Goal: Task Accomplishment & Management: Manage account settings

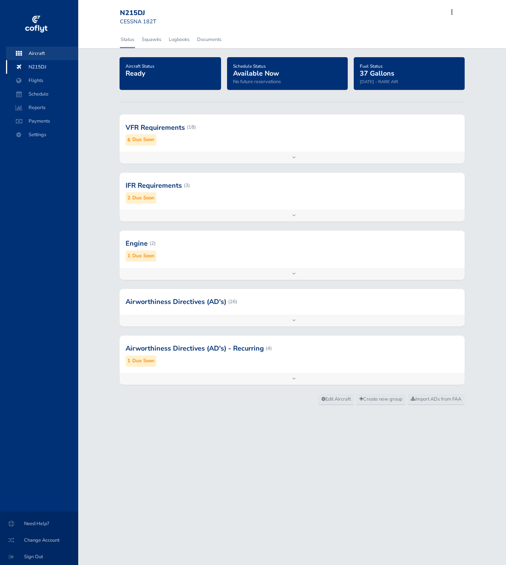
click at [47, 50] on span "Aircraft" at bounding box center [42, 54] width 57 height 14
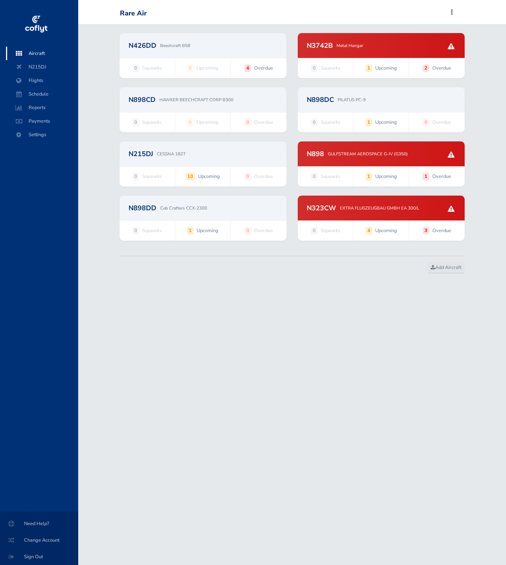
click at [351, 159] on div "N898 GULFSTREAM AEROSPACE G-IV (G350)" at bounding box center [381, 153] width 167 height 25
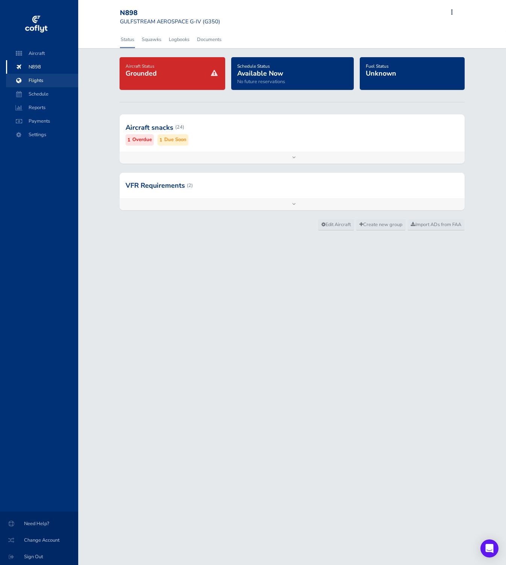
click at [43, 81] on span "Flights" at bounding box center [42, 81] width 57 height 14
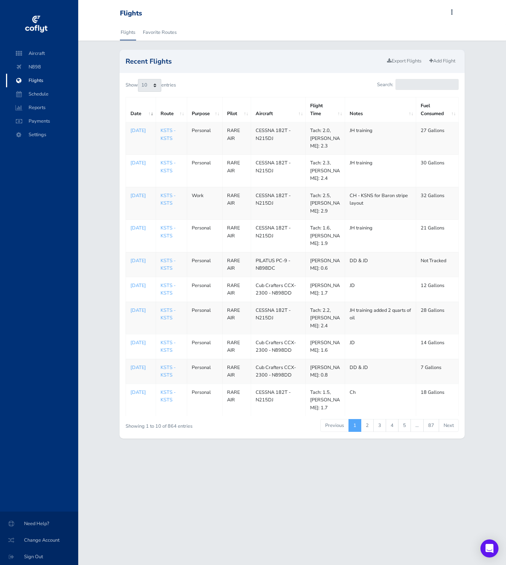
click at [160, 252] on td "KSTS - KSTS" at bounding box center [171, 264] width 31 height 25
click at [168, 260] on link "KSTS - KSTS" at bounding box center [168, 264] width 15 height 14
click at [167, 378] on link "KSTS - KSTS" at bounding box center [168, 371] width 15 height 14
click at [367, 432] on link "2" at bounding box center [367, 425] width 13 height 13
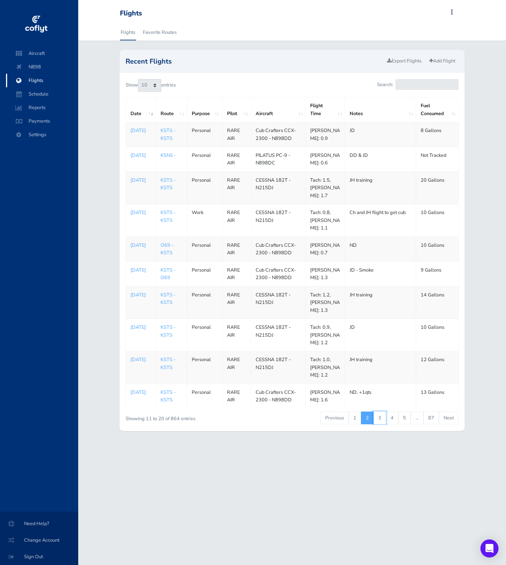
click at [382, 424] on link "3" at bounding box center [379, 417] width 13 height 13
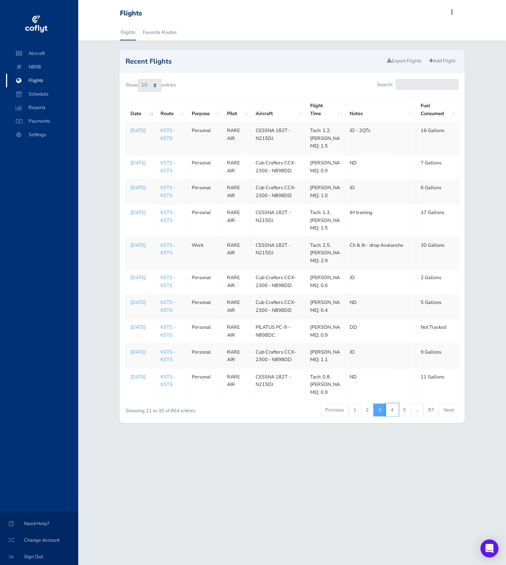
click at [392, 416] on link "4" at bounding box center [392, 410] width 13 height 13
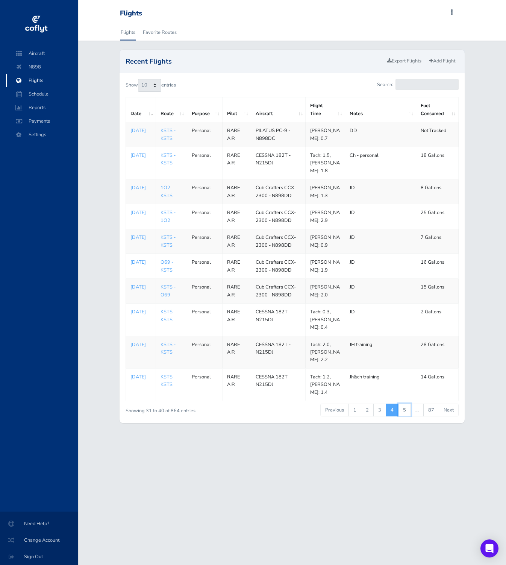
click at [404, 416] on link "5" at bounding box center [404, 410] width 13 height 13
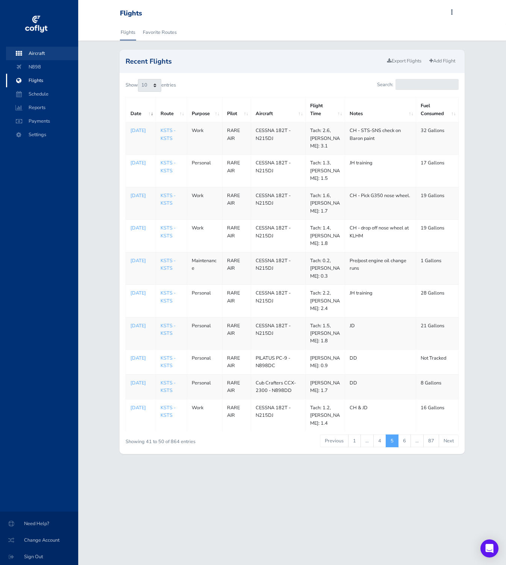
click at [44, 50] on span "Aircraft" at bounding box center [42, 54] width 57 height 14
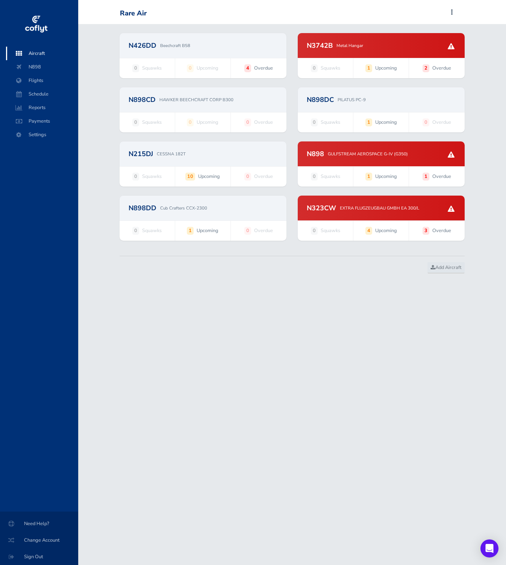
click at [330, 164] on div "N898 GULFSTREAM AEROSPACE G-IV (G350)" at bounding box center [381, 153] width 167 height 25
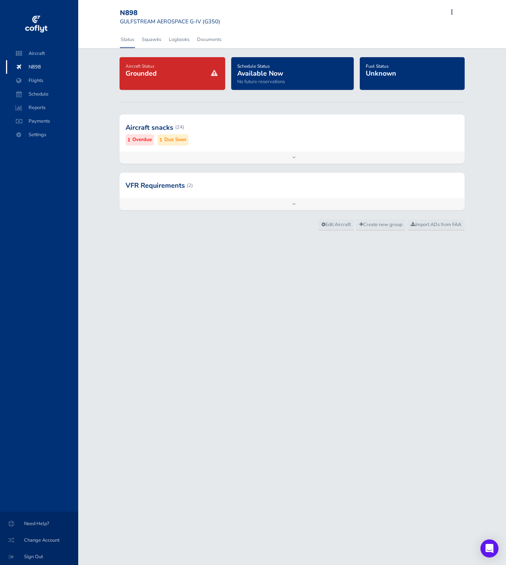
click at [454, 10] on span at bounding box center [452, 12] width 9 height 11
click at [276, 39] on span at bounding box center [258, 39] width 60 height 17
click at [55, 55] on span "Aircraft" at bounding box center [42, 54] width 57 height 14
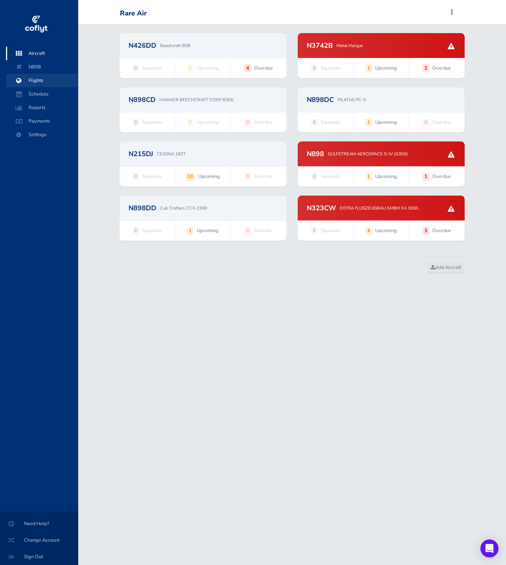
click at [55, 79] on span "Flights" at bounding box center [42, 81] width 57 height 14
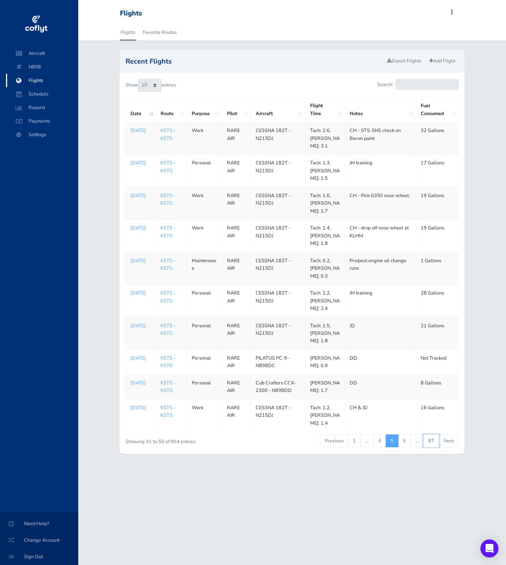
click at [430, 436] on link "87" at bounding box center [431, 440] width 16 height 13
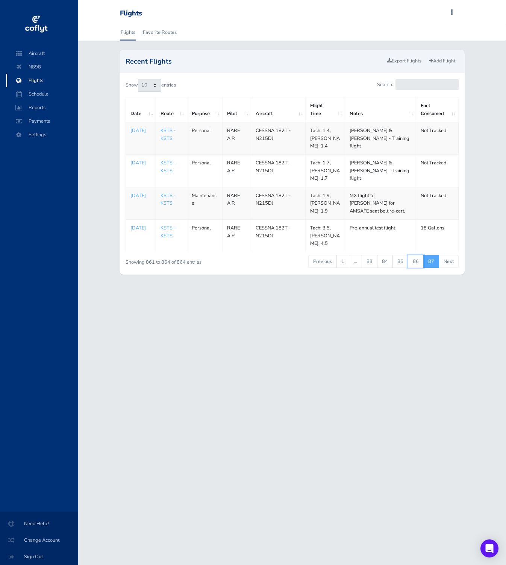
click at [413, 258] on link "86" at bounding box center [416, 261] width 16 height 13
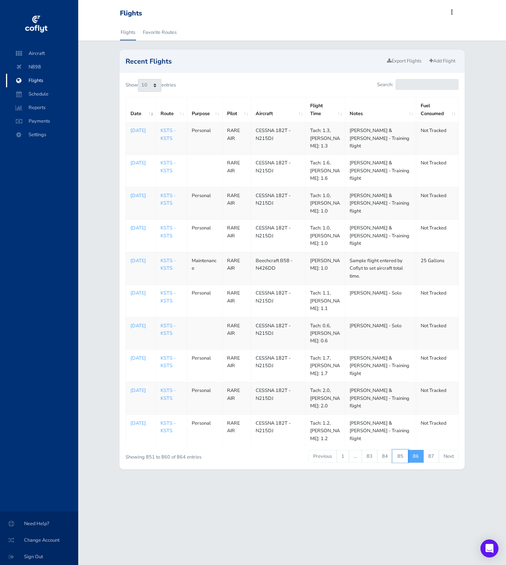
click at [402, 450] on link "85" at bounding box center [401, 456] width 16 height 13
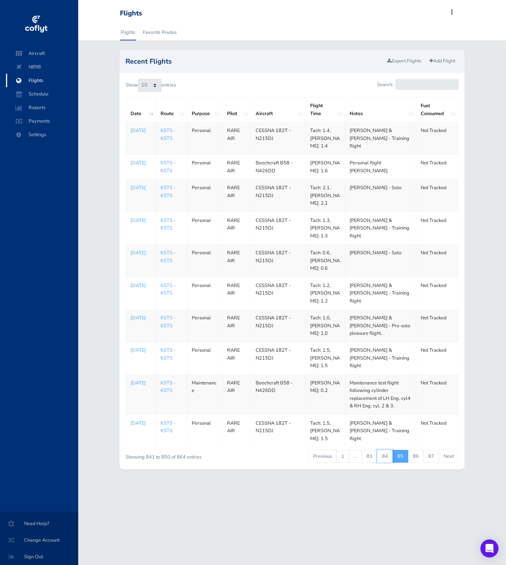
click at [387, 450] on link "84" at bounding box center [385, 456] width 16 height 13
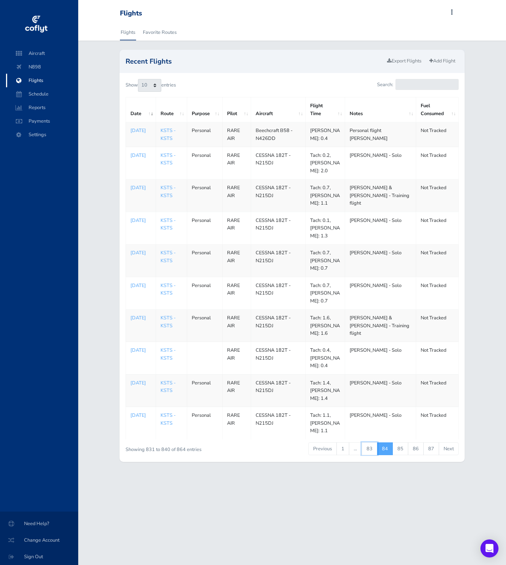
click at [370, 444] on link "83" at bounding box center [370, 448] width 16 height 13
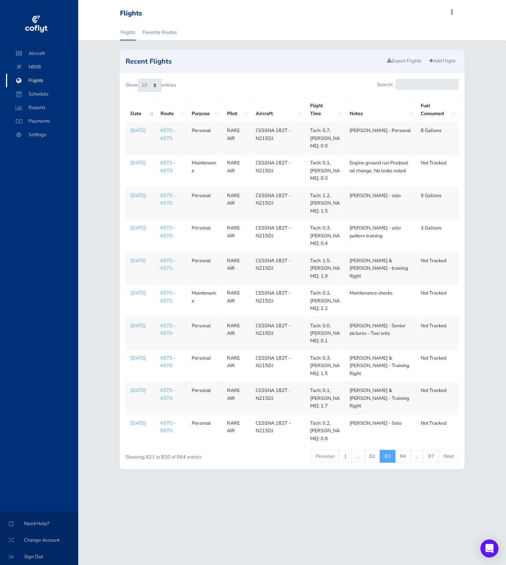
click at [363, 450] on li "…" at bounding box center [358, 456] width 13 height 13
click at [352, 450] on link "1" at bounding box center [345, 456] width 13 height 13
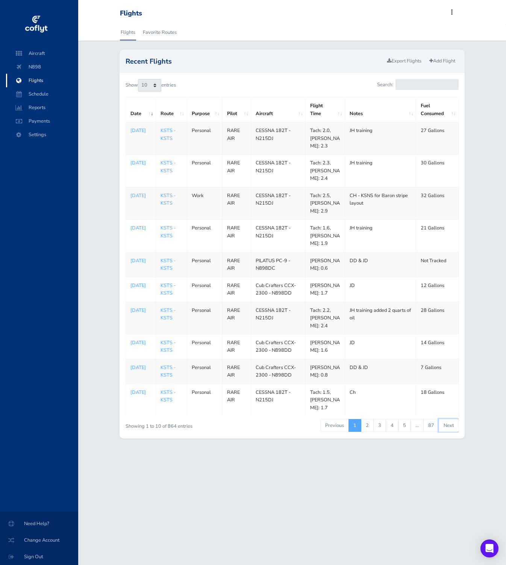
click at [444, 432] on link "Next" at bounding box center [449, 425] width 20 height 13
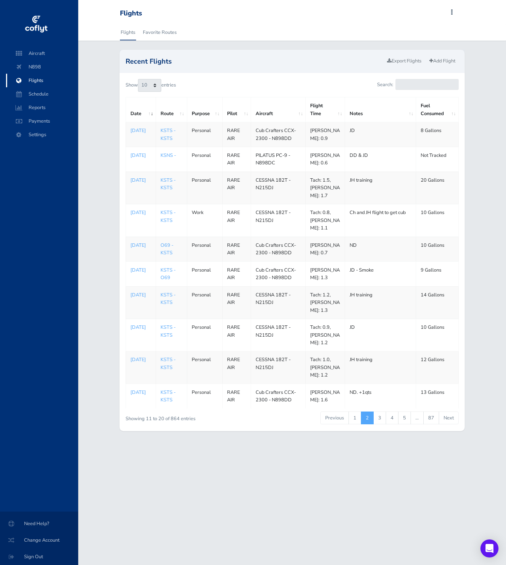
click at [444, 424] on link "Next" at bounding box center [449, 417] width 20 height 13
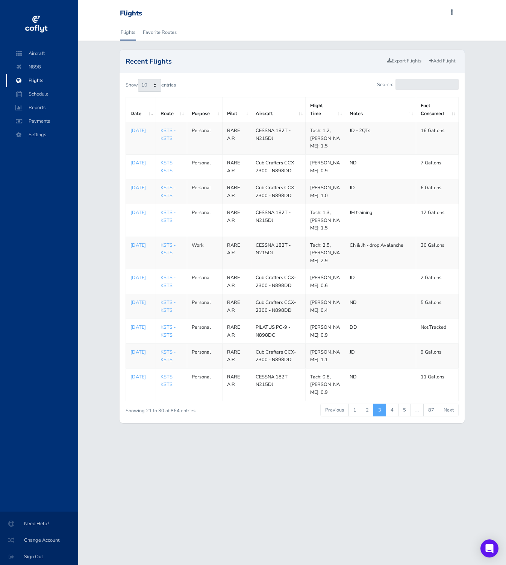
click at [444, 416] on link "Next" at bounding box center [449, 410] width 20 height 13
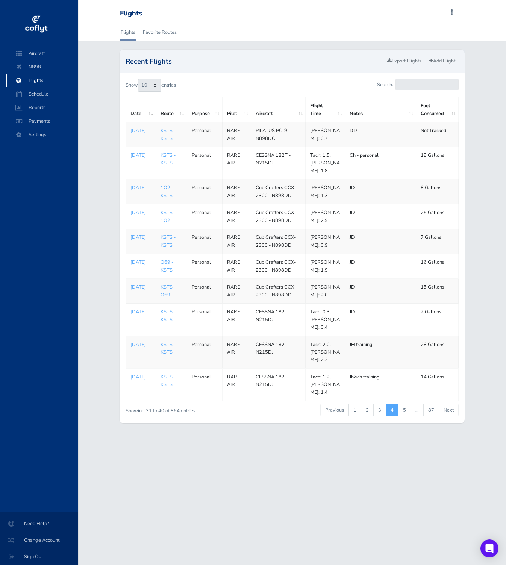
click at [445, 416] on link "Next" at bounding box center [449, 410] width 20 height 13
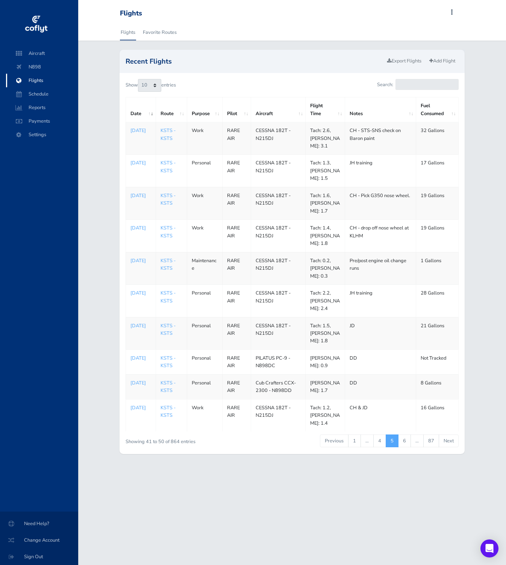
click at [445, 437] on link "Next" at bounding box center [449, 440] width 20 height 13
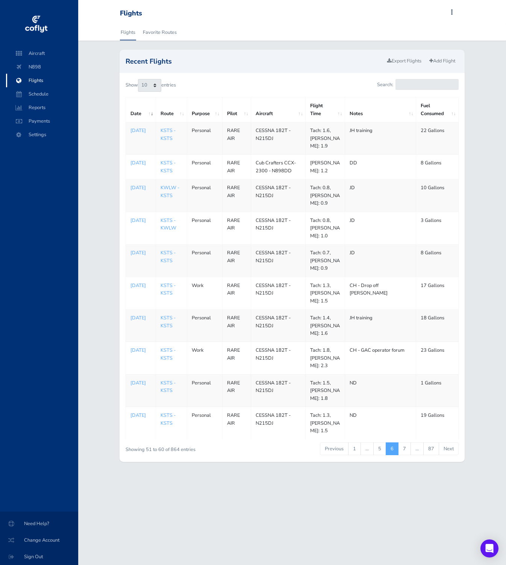
click at [445, 442] on link "Next" at bounding box center [449, 448] width 20 height 13
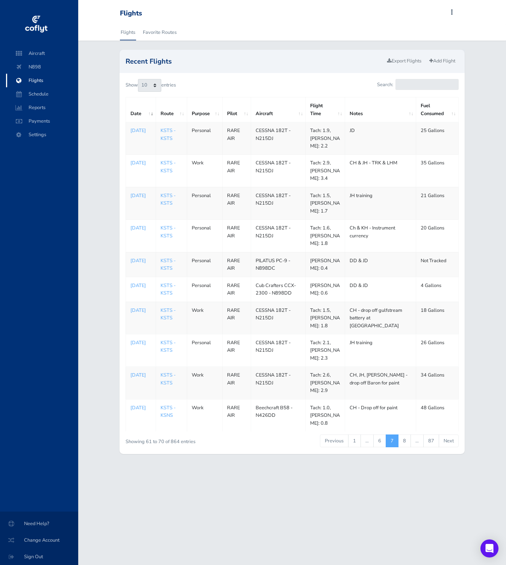
click at [445, 437] on link "Next" at bounding box center [449, 440] width 20 height 13
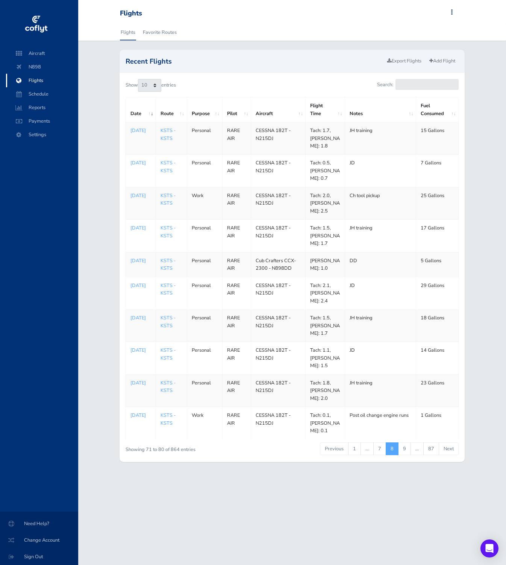
click at [445, 442] on link "Next" at bounding box center [449, 448] width 20 height 13
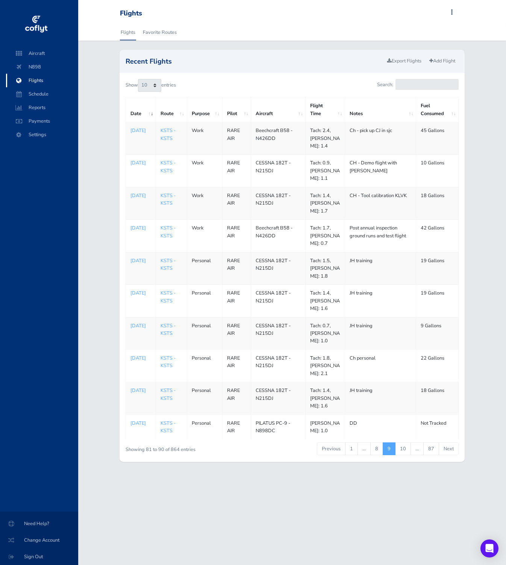
click at [445, 442] on link "Next" at bounding box center [449, 448] width 20 height 13
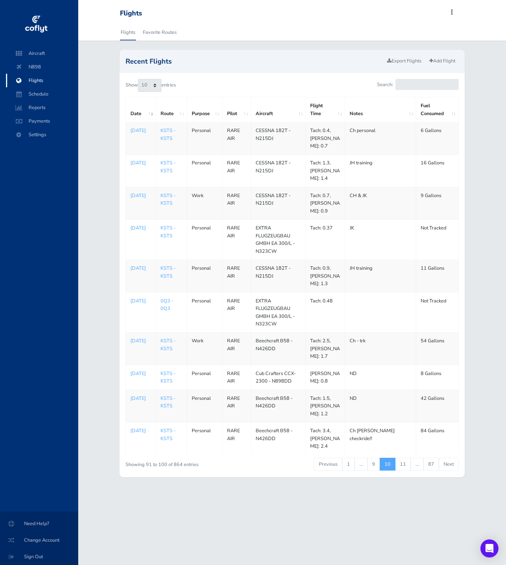
click at [446, 437] on td "84 Gallons" at bounding box center [437, 438] width 42 height 32
click at [449, 458] on link "Next" at bounding box center [449, 464] width 20 height 13
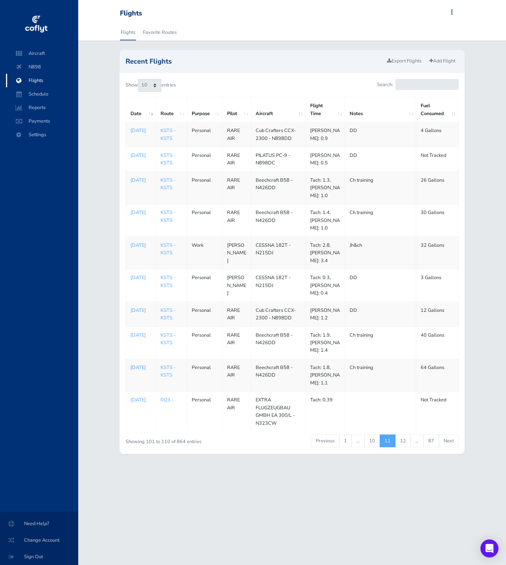
click at [134, 371] on p "Feb 10, 2025" at bounding box center [141, 368] width 21 height 8
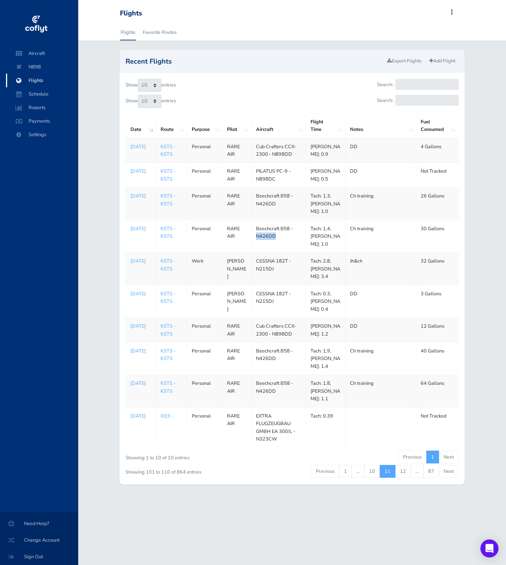
drag, startPoint x: 279, startPoint y: 247, endPoint x: 254, endPoint y: 247, distance: 25.2
click at [254, 247] on td "Beechcraft B58 - N426DD" at bounding box center [278, 236] width 55 height 32
click at [346, 478] on link "1" at bounding box center [345, 471] width 13 height 13
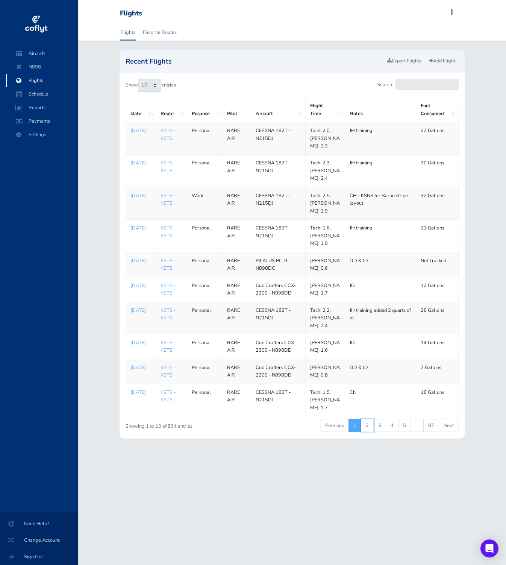
click at [370, 432] on link "2" at bounding box center [367, 425] width 13 height 13
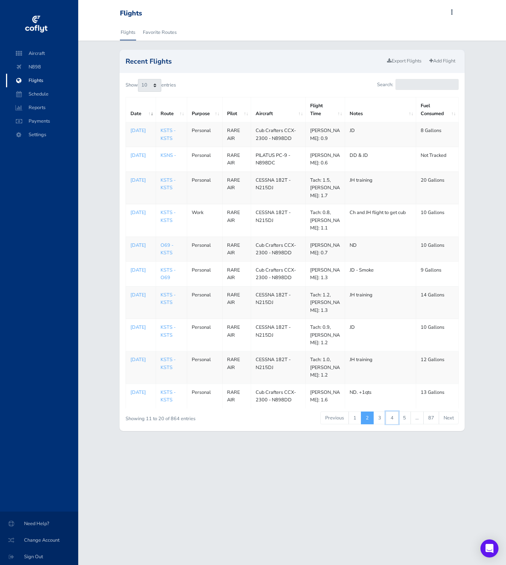
click at [391, 424] on link "4" at bounding box center [392, 417] width 13 height 13
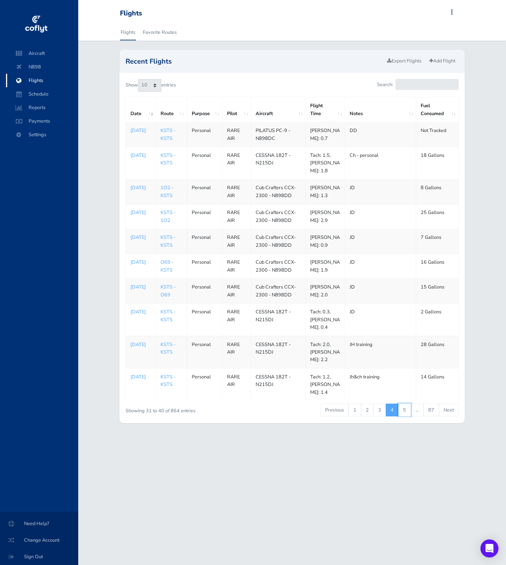
click at [410, 416] on link "5" at bounding box center [404, 410] width 13 height 13
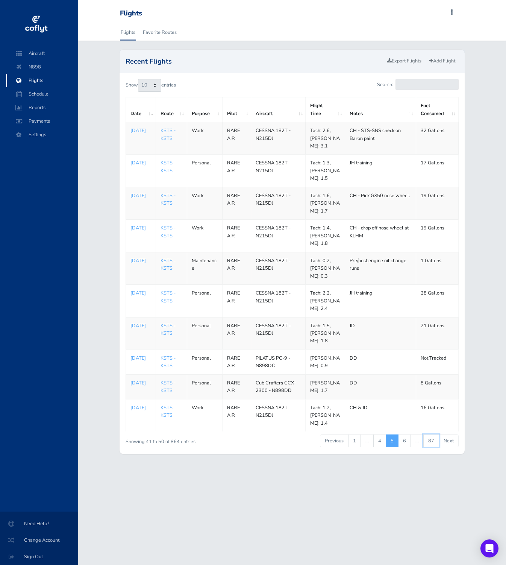
click at [425, 440] on link "87" at bounding box center [431, 440] width 16 height 13
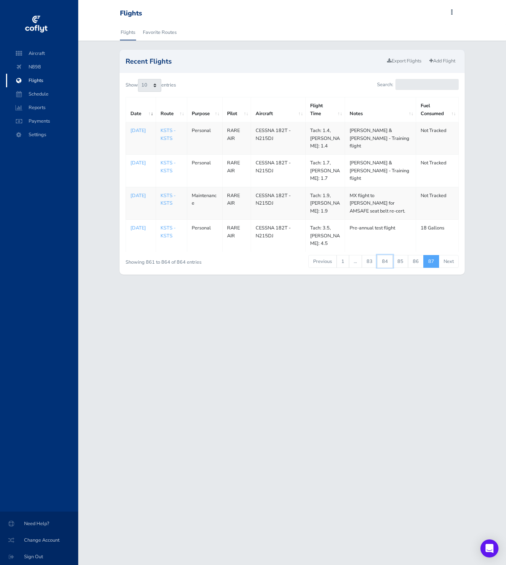
click at [387, 260] on link "84" at bounding box center [385, 261] width 16 height 13
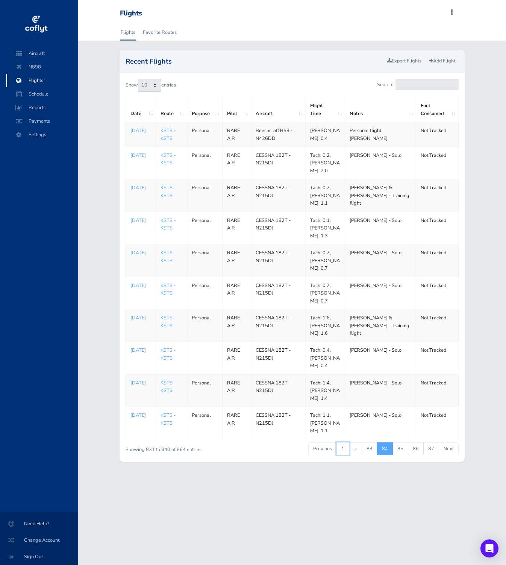
click at [349, 442] on link "1" at bounding box center [343, 448] width 13 height 13
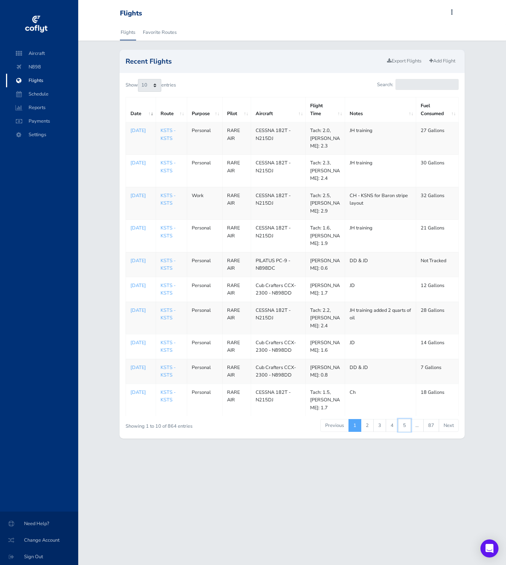
click at [407, 432] on link "5" at bounding box center [404, 425] width 13 height 13
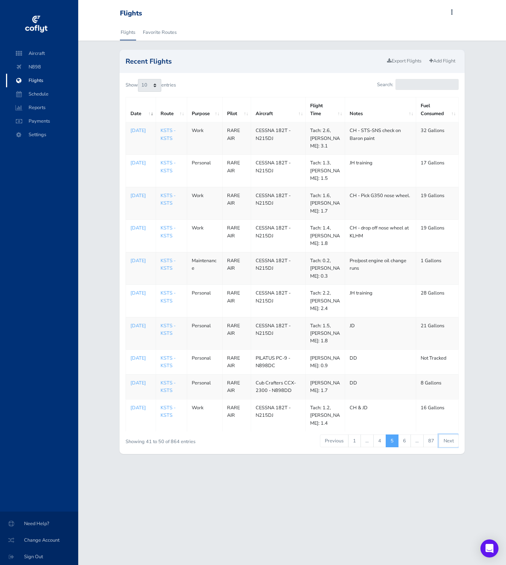
click at [451, 441] on link "Next" at bounding box center [449, 440] width 20 height 13
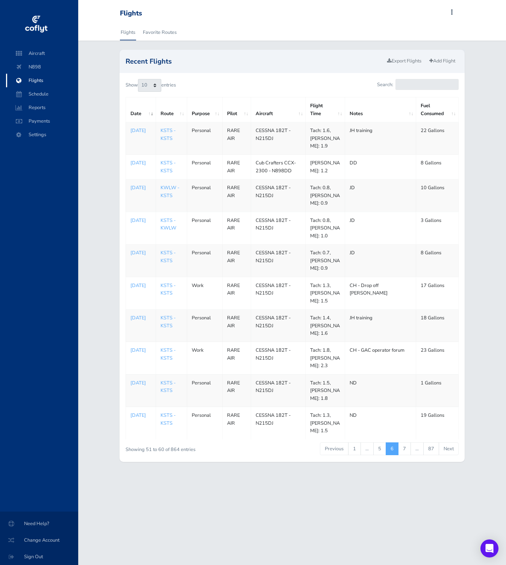
click at [451, 442] on link "Next" at bounding box center [449, 448] width 20 height 13
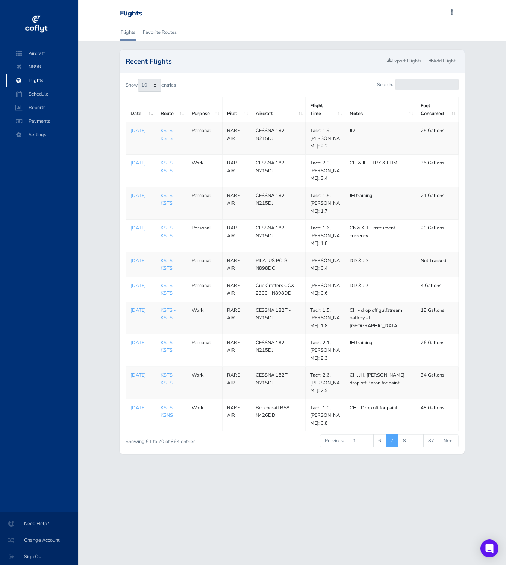
click at [451, 441] on link "Next" at bounding box center [449, 440] width 20 height 13
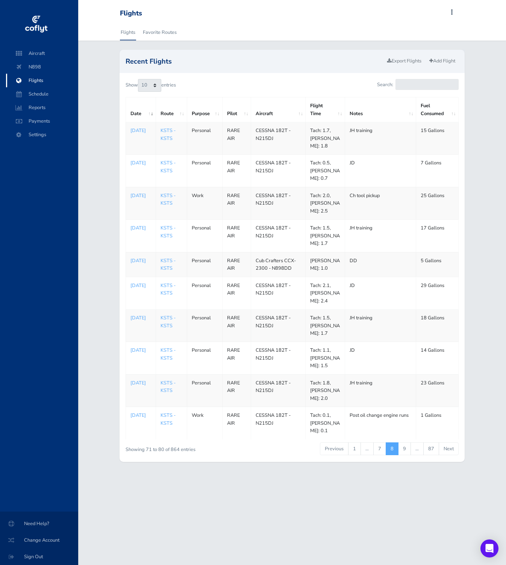
click at [451, 442] on link "Next" at bounding box center [449, 448] width 20 height 13
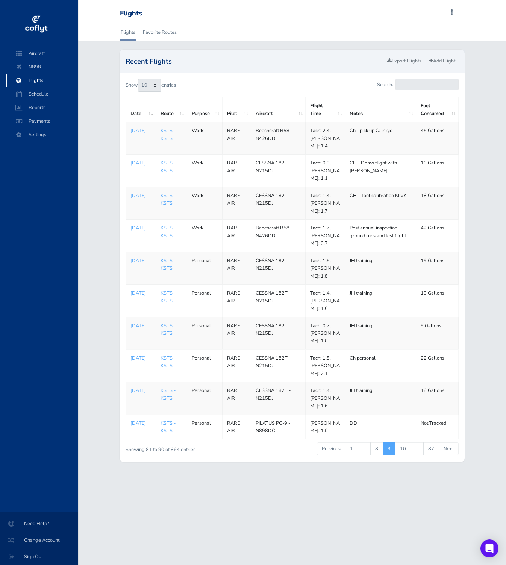
click at [140, 230] on p "Apr 29, 2025" at bounding box center [141, 228] width 21 height 8
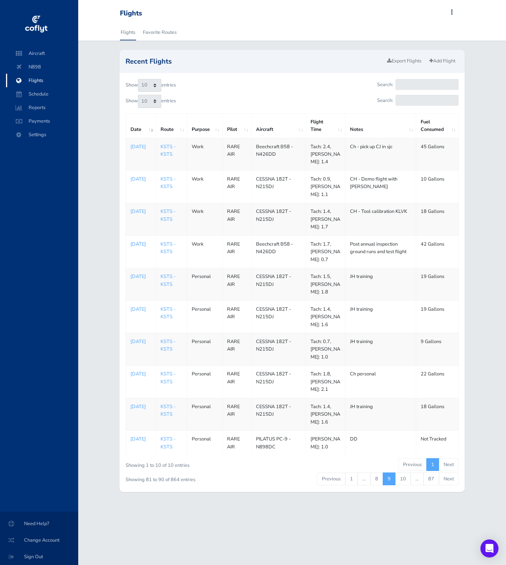
click at [143, 244] on p "Apr 29, 2025" at bounding box center [141, 244] width 21 height 8
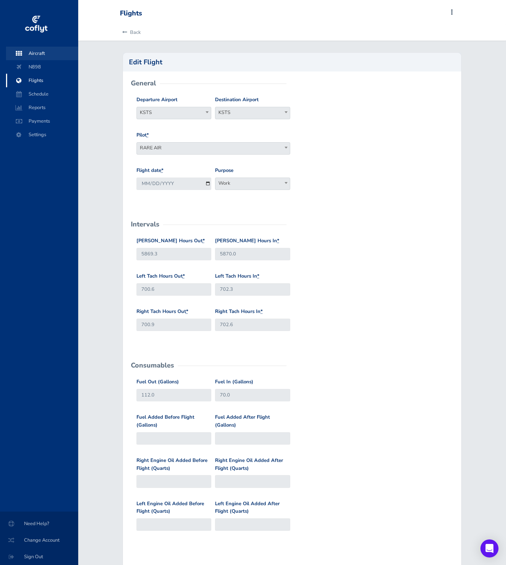
click at [60, 50] on span "Aircraft" at bounding box center [42, 54] width 57 height 14
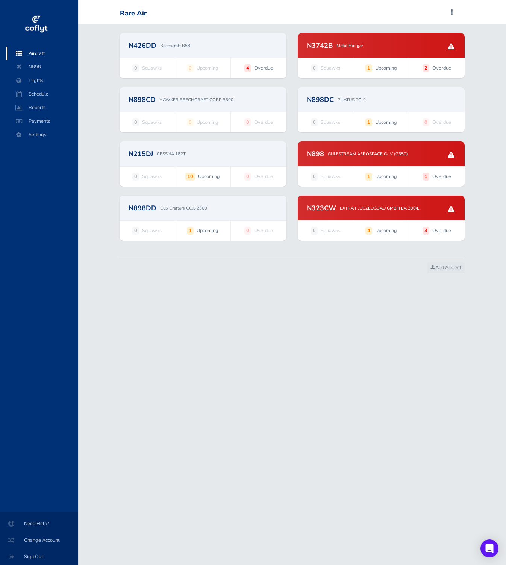
click at [209, 42] on div "N426DD Beechcraft B58" at bounding box center [203, 45] width 149 height 7
click at [203, 208] on p "Cub Crafters CCX-2300" at bounding box center [183, 208] width 47 height 7
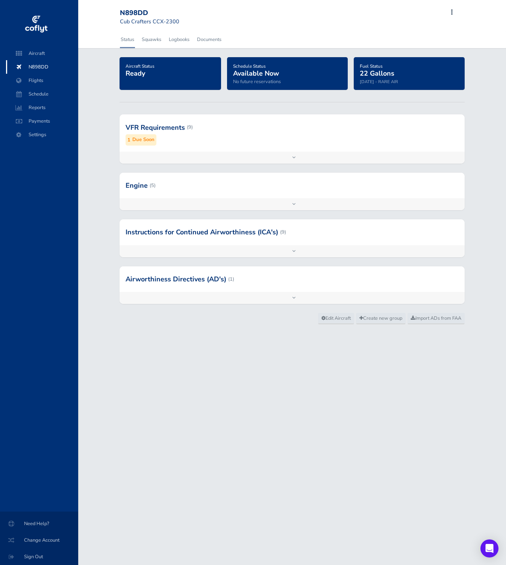
click at [154, 133] on div at bounding box center [292, 127] width 345 height 37
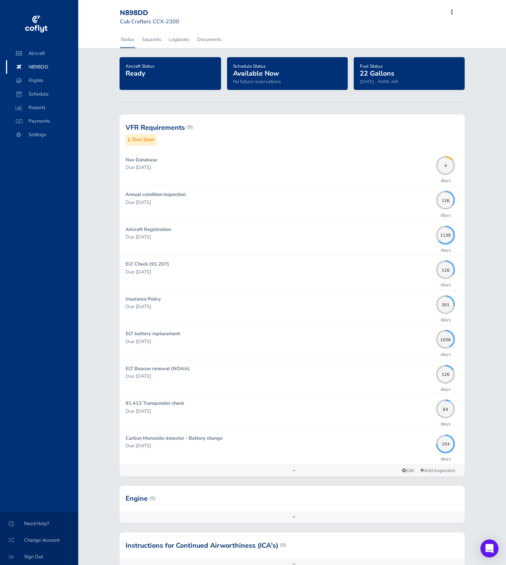
scroll to position [99, 0]
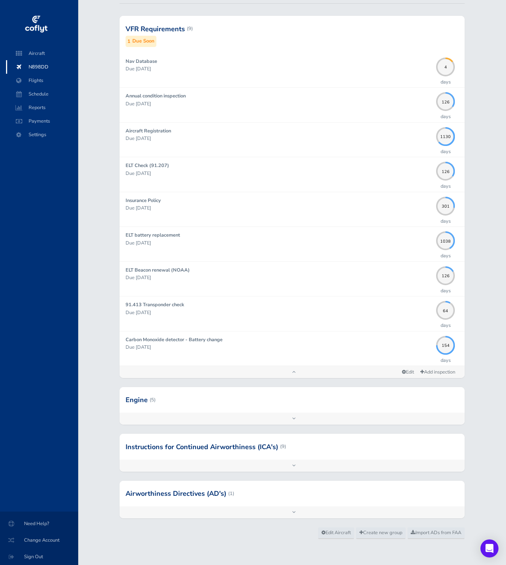
click at [289, 407] on div at bounding box center [292, 400] width 345 height 26
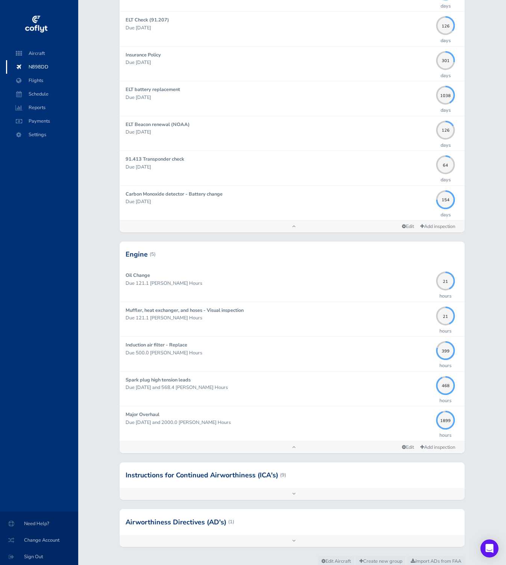
scroll to position [262, 0]
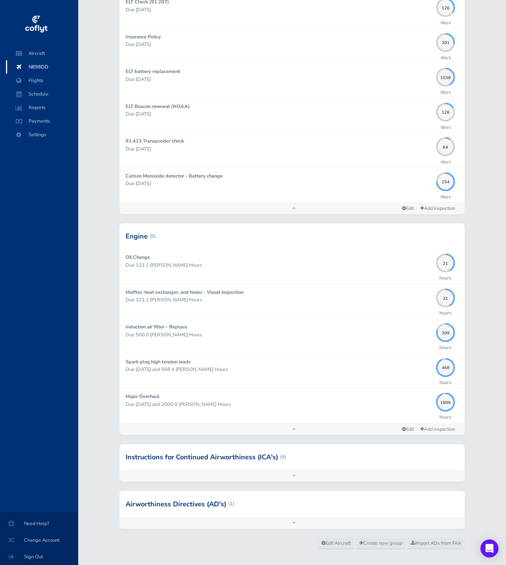
click at [231, 467] on div at bounding box center [292, 457] width 345 height 26
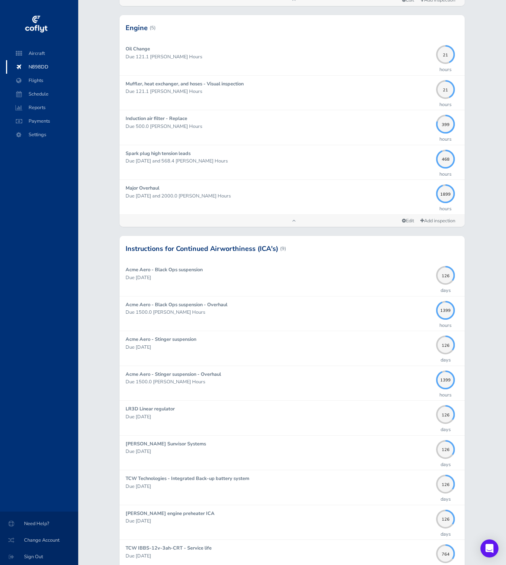
scroll to position [586, 0]
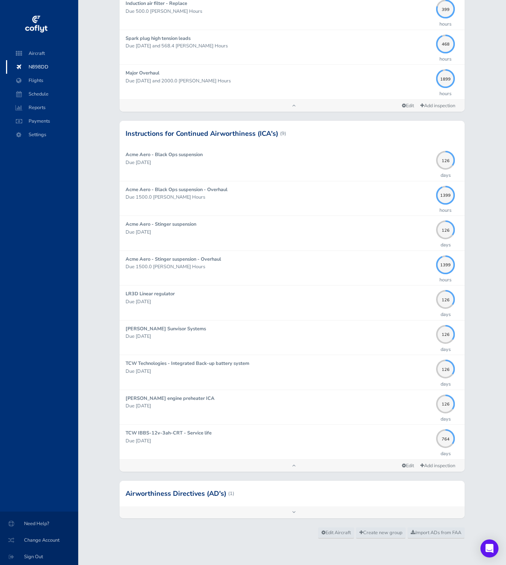
click at [240, 499] on div at bounding box center [292, 494] width 345 height 26
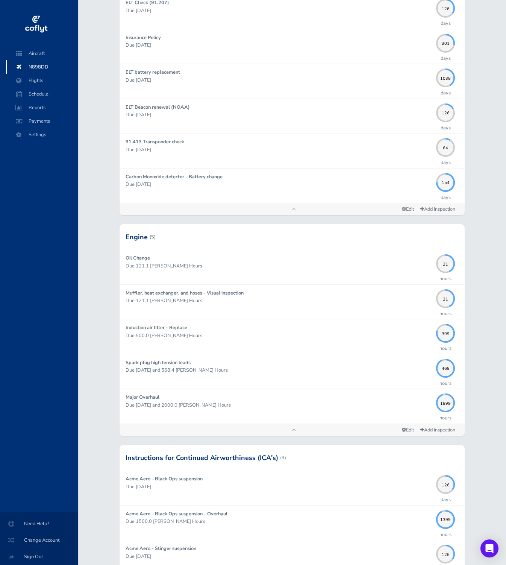
scroll to position [0, 0]
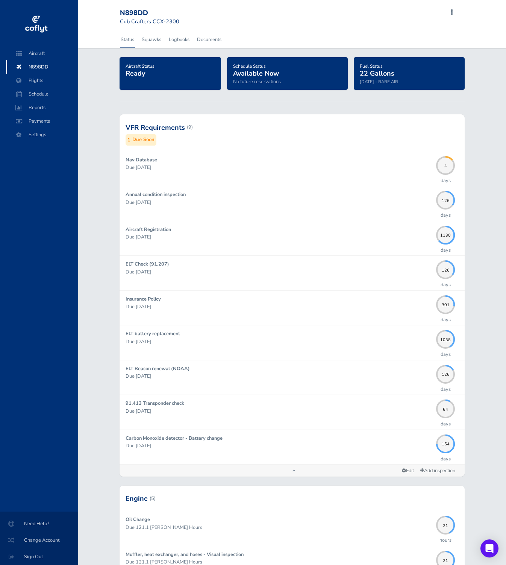
click at [47, 54] on span "Aircraft" at bounding box center [42, 54] width 57 height 14
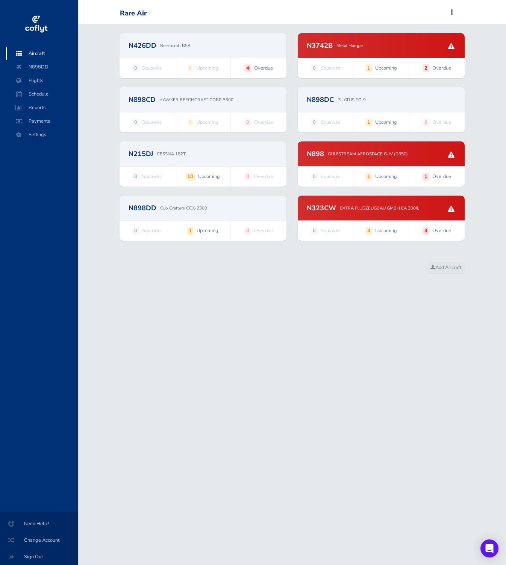
click at [219, 212] on div "N898DD Cub Crafters CCX-2300" at bounding box center [203, 208] width 167 height 25
click at [193, 218] on div "N898DD Cub Crafters CCX-2300" at bounding box center [203, 208] width 167 height 25
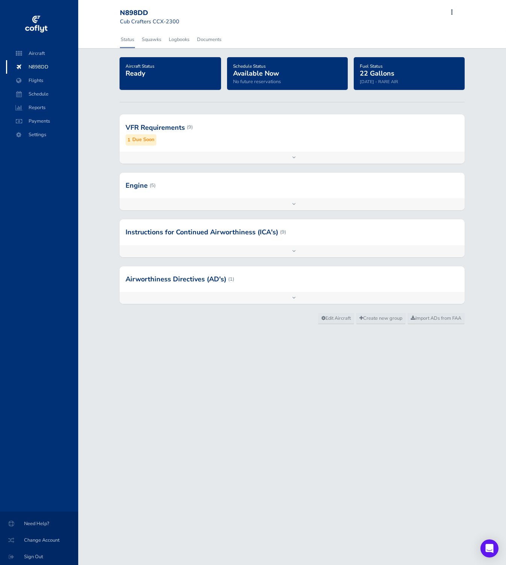
click at [217, 187] on div at bounding box center [292, 186] width 345 height 26
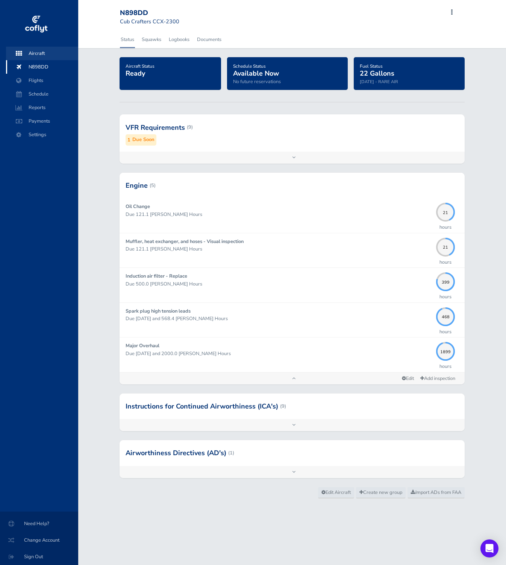
click at [42, 52] on span "Aircraft" at bounding box center [42, 54] width 57 height 14
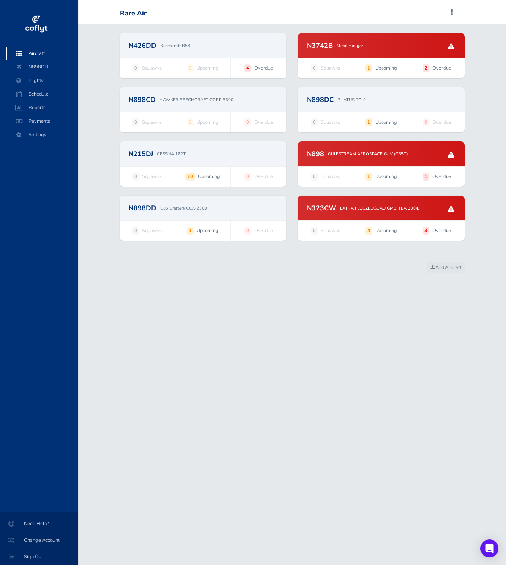
click at [241, 157] on div "N215DJ CESSNA 182T" at bounding box center [203, 153] width 167 height 25
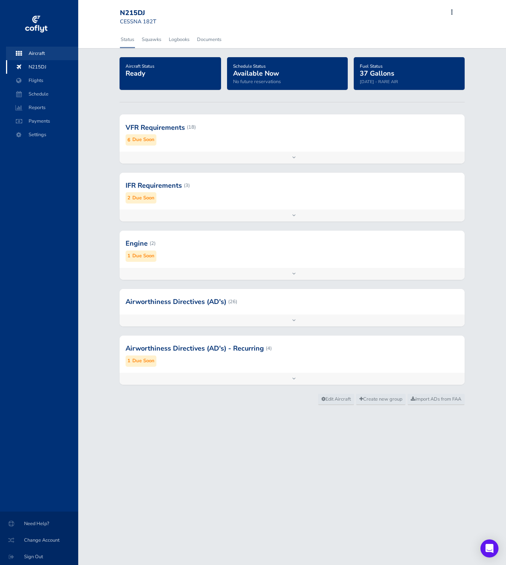
click at [42, 58] on span "Aircraft" at bounding box center [42, 54] width 57 height 14
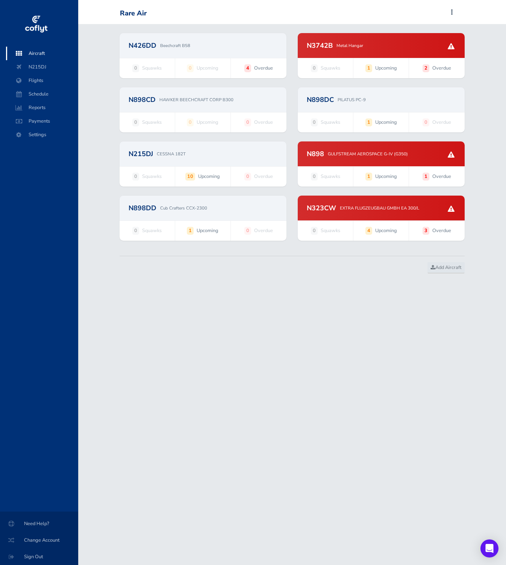
click at [325, 96] on h2 "N898DC" at bounding box center [320, 99] width 27 height 7
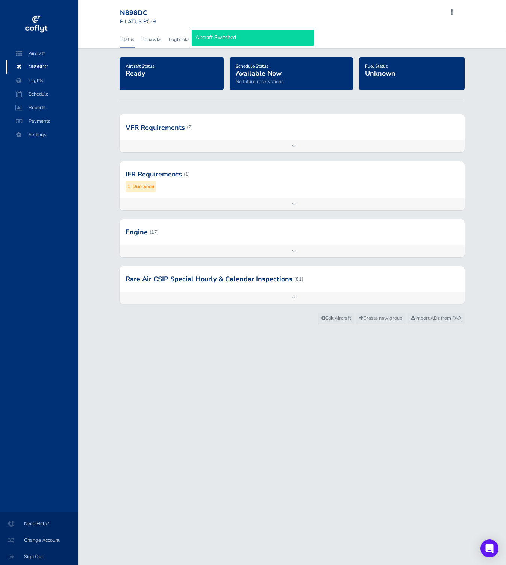
click at [296, 281] on div at bounding box center [292, 279] width 345 height 26
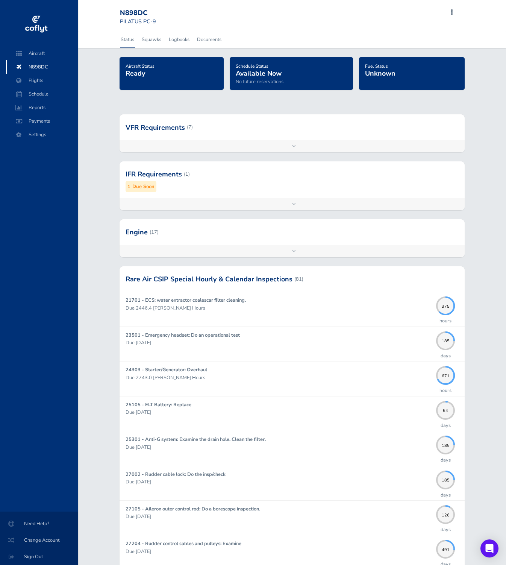
click at [56, 73] on span "N898DC" at bounding box center [42, 67] width 57 height 14
click at [54, 67] on span "N898DC" at bounding box center [42, 67] width 57 height 14
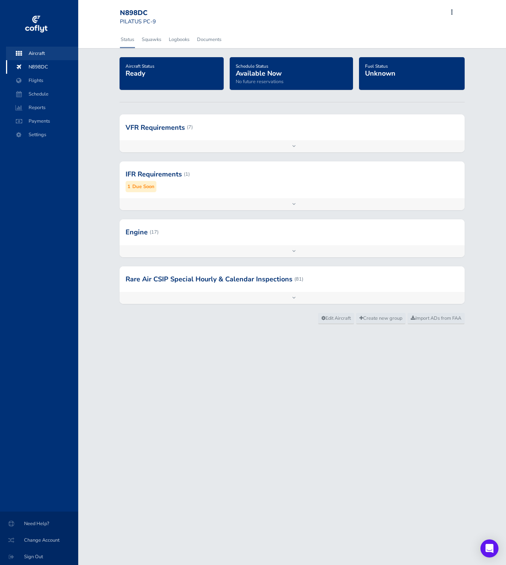
click at [30, 59] on span "Aircraft" at bounding box center [42, 54] width 57 height 14
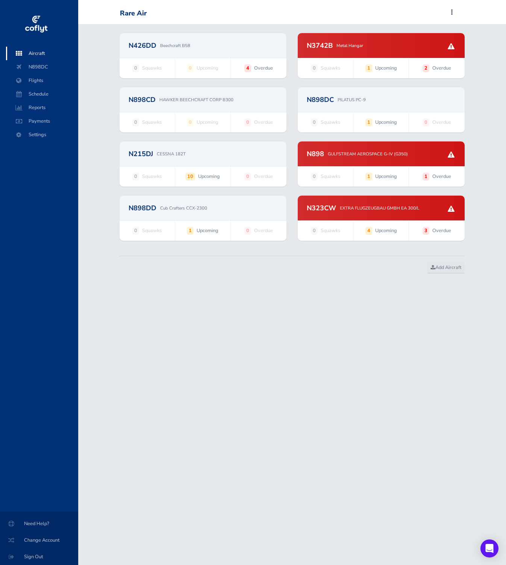
click at [321, 109] on div "N898DC PILATUS PC-9" at bounding box center [381, 99] width 167 height 25
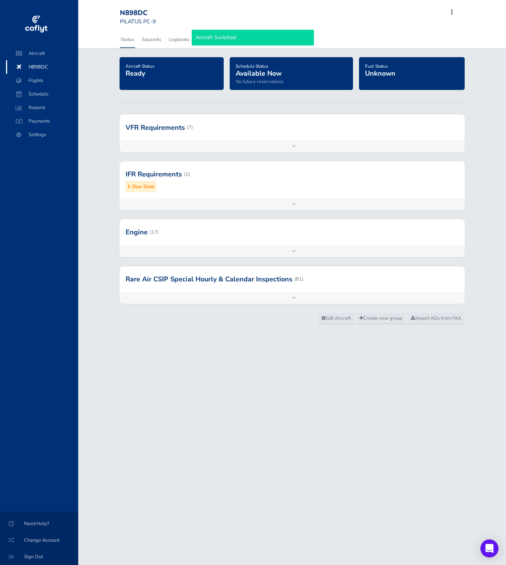
click at [268, 136] on div at bounding box center [292, 127] width 345 height 26
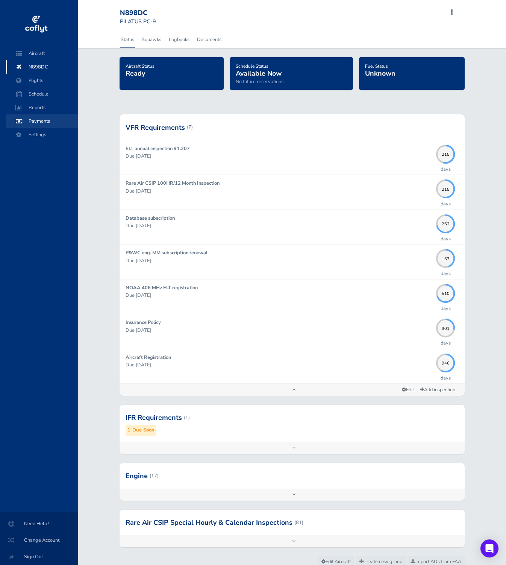
click at [48, 122] on span "Payments" at bounding box center [42, 121] width 57 height 14
